Goal: Navigation & Orientation: Find specific page/section

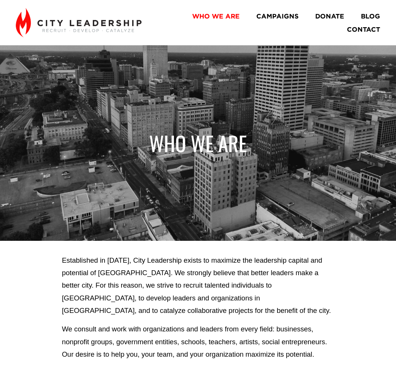
click at [134, 60] on div at bounding box center [198, 120] width 396 height 241
click at [280, 15] on link "CAMPAIGNS" at bounding box center [278, 15] width 42 height 13
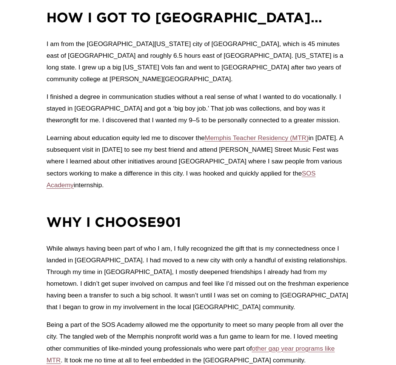
scroll to position [501, 0]
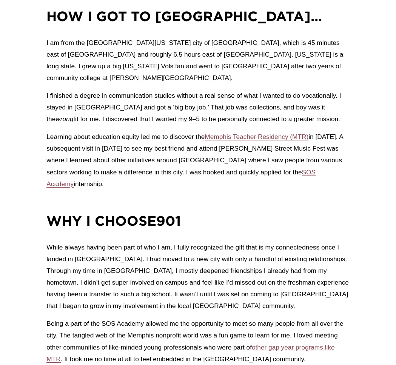
click at [348, 174] on div "How I got to [GEOGRAPHIC_DATA]… I am from the East [US_STATE] city of [GEOGRAPH…" at bounding box center [197, 107] width 303 height 201
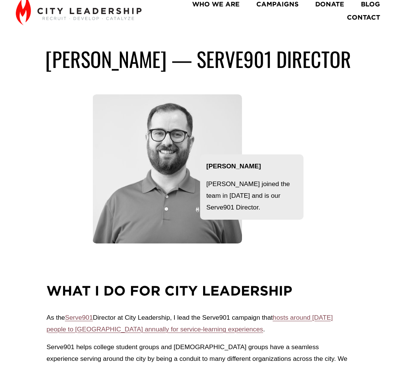
scroll to position [0, 0]
